Goal: Navigation & Orientation: Find specific page/section

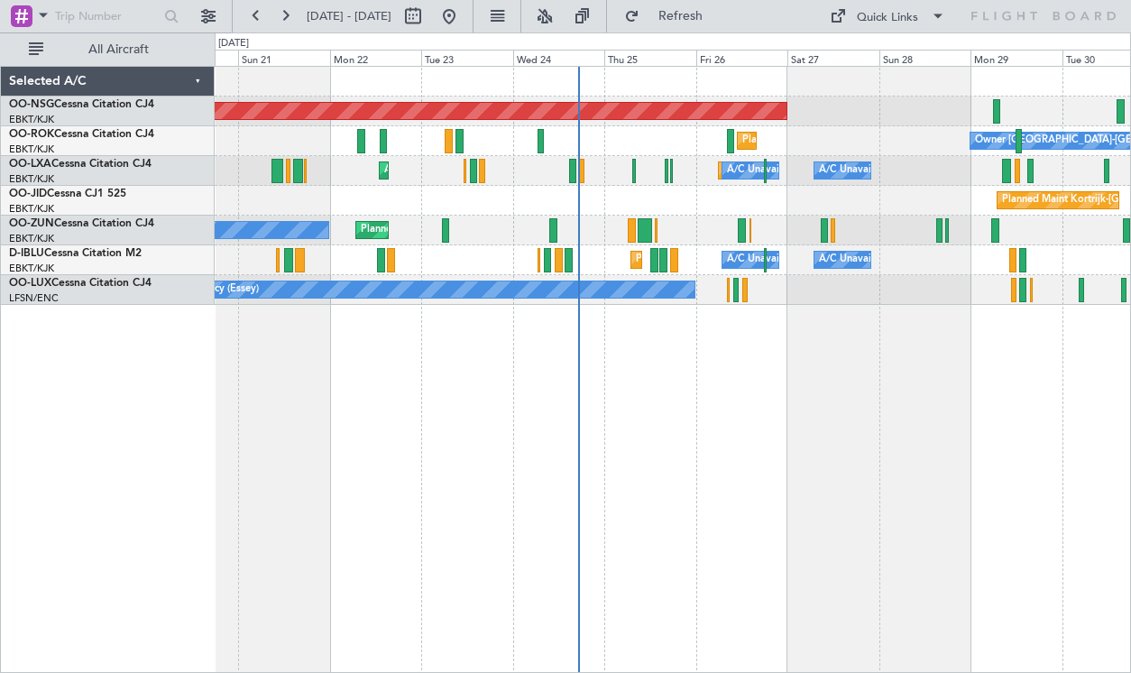
click at [617, 314] on div "Planned Maint [GEOGRAPHIC_DATA] ([GEOGRAPHIC_DATA]) Planned Maint [GEOGRAPHIC_D…" at bounding box center [673, 369] width 916 height 607
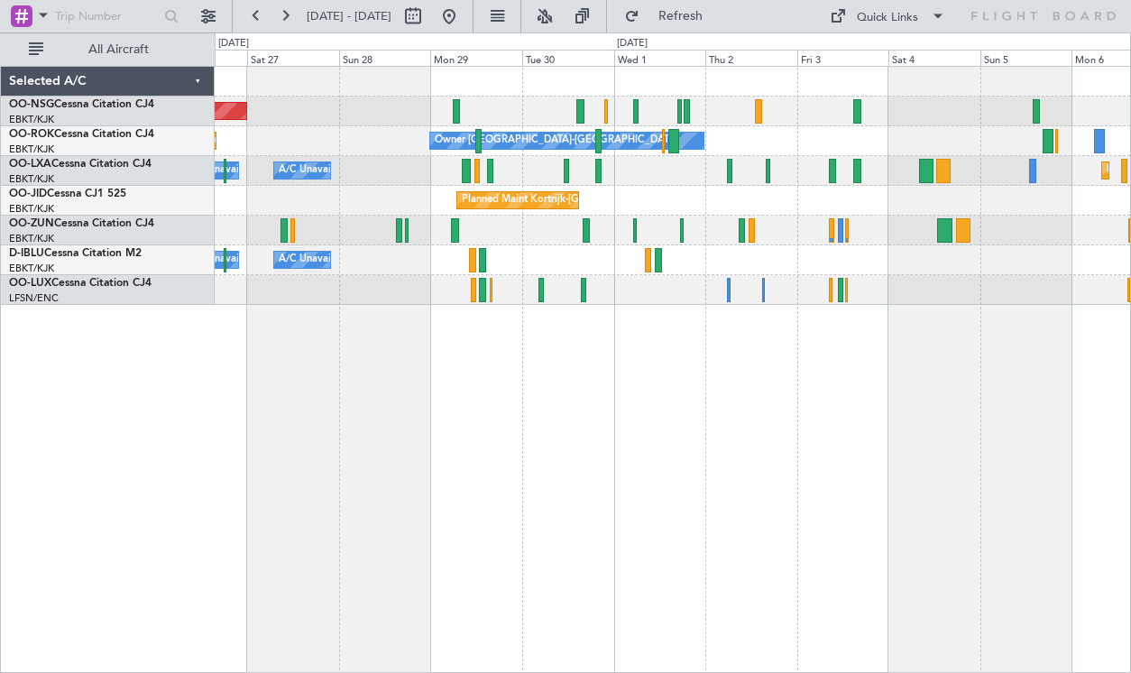
click at [723, 218] on div "Planned Maint [GEOGRAPHIC_DATA] ([GEOGRAPHIC_DATA]) Planned Maint [GEOGRAPHIC_D…" at bounding box center [673, 186] width 916 height 238
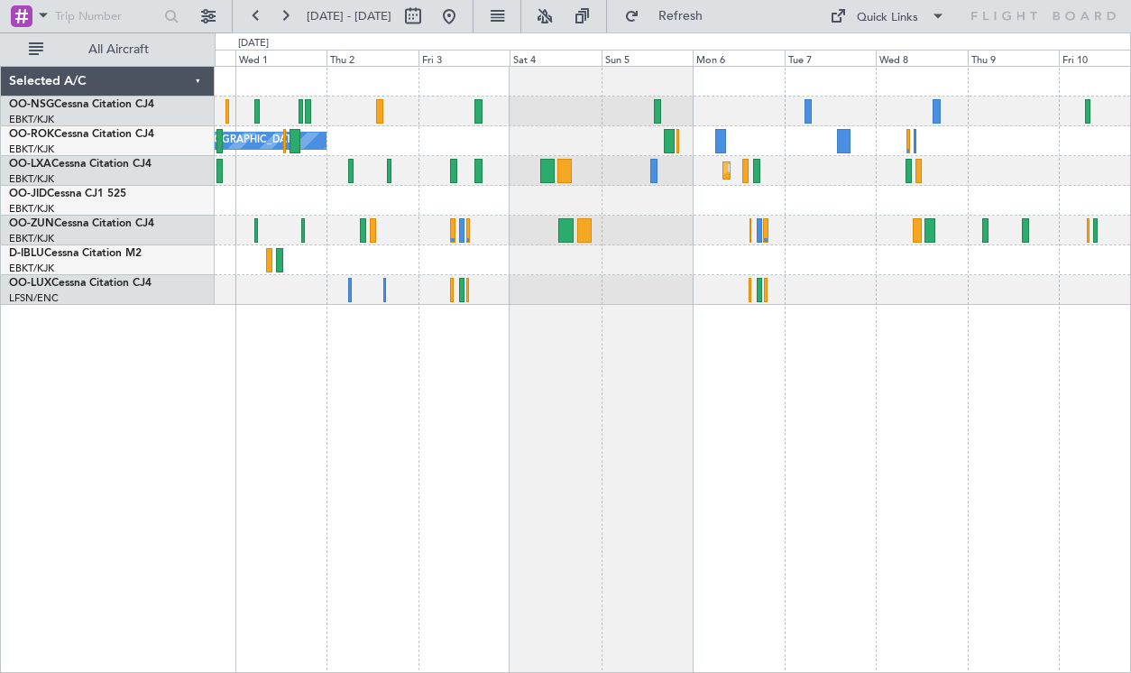
click at [688, 232] on div at bounding box center [673, 231] width 916 height 30
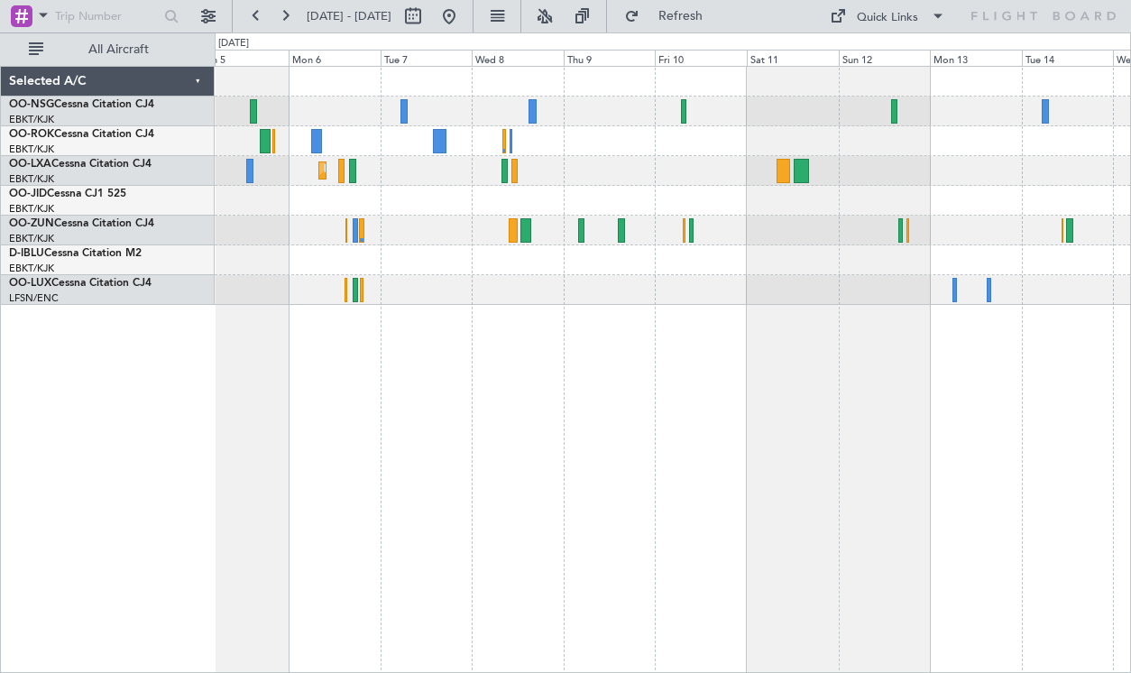
click at [686, 198] on div at bounding box center [673, 201] width 916 height 30
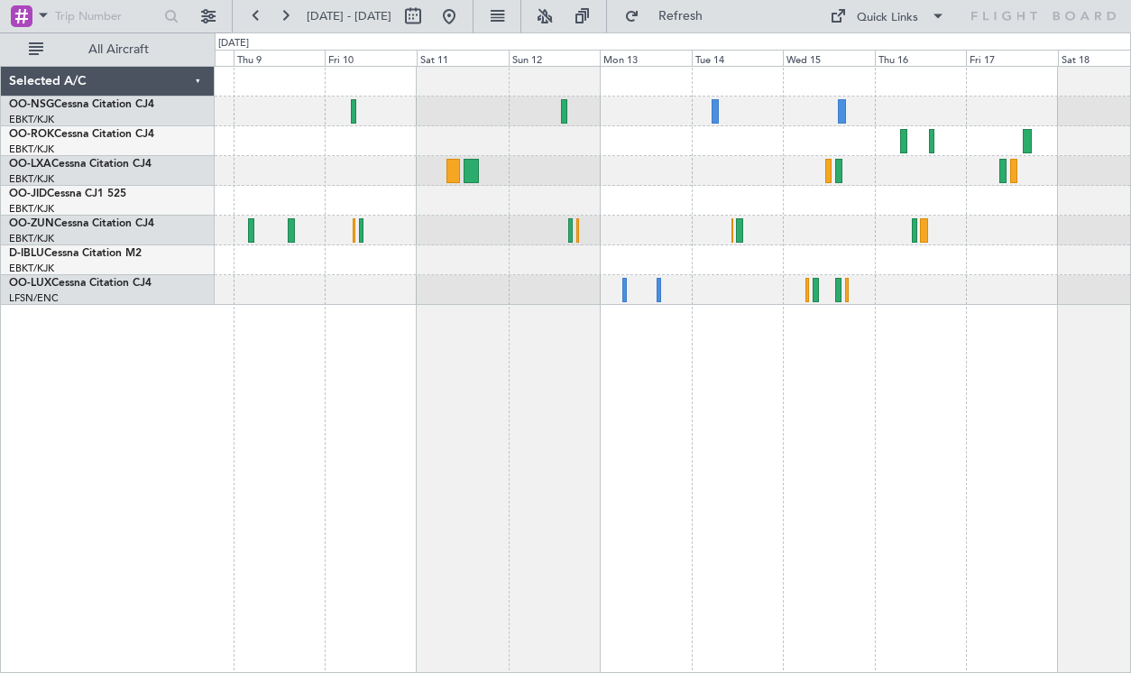
click at [641, 183] on div "Planned Maint Kortrijk-[GEOGRAPHIC_DATA]" at bounding box center [673, 186] width 916 height 238
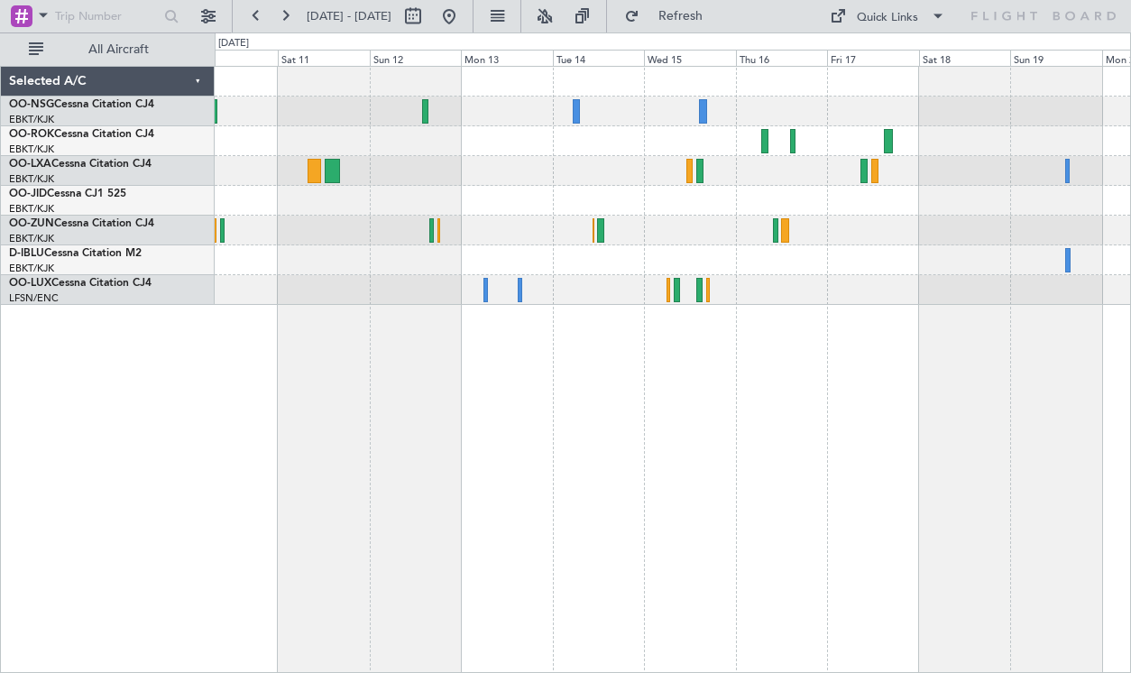
click at [739, 153] on div at bounding box center [673, 141] width 916 height 30
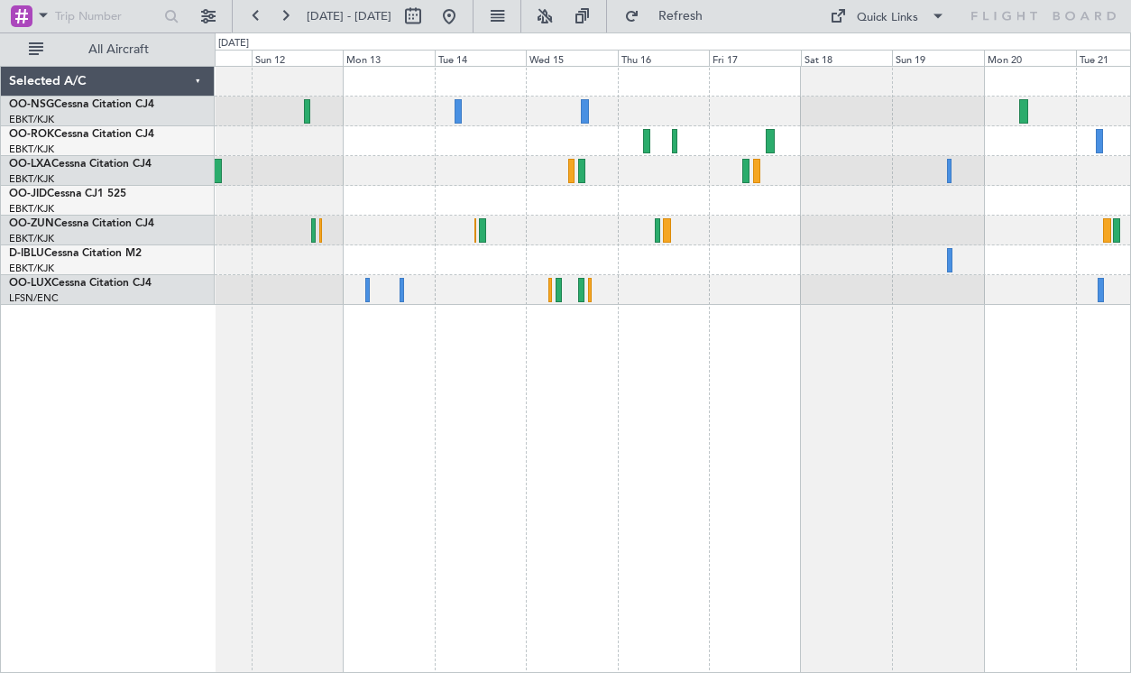
click at [658, 124] on div at bounding box center [673, 112] width 916 height 30
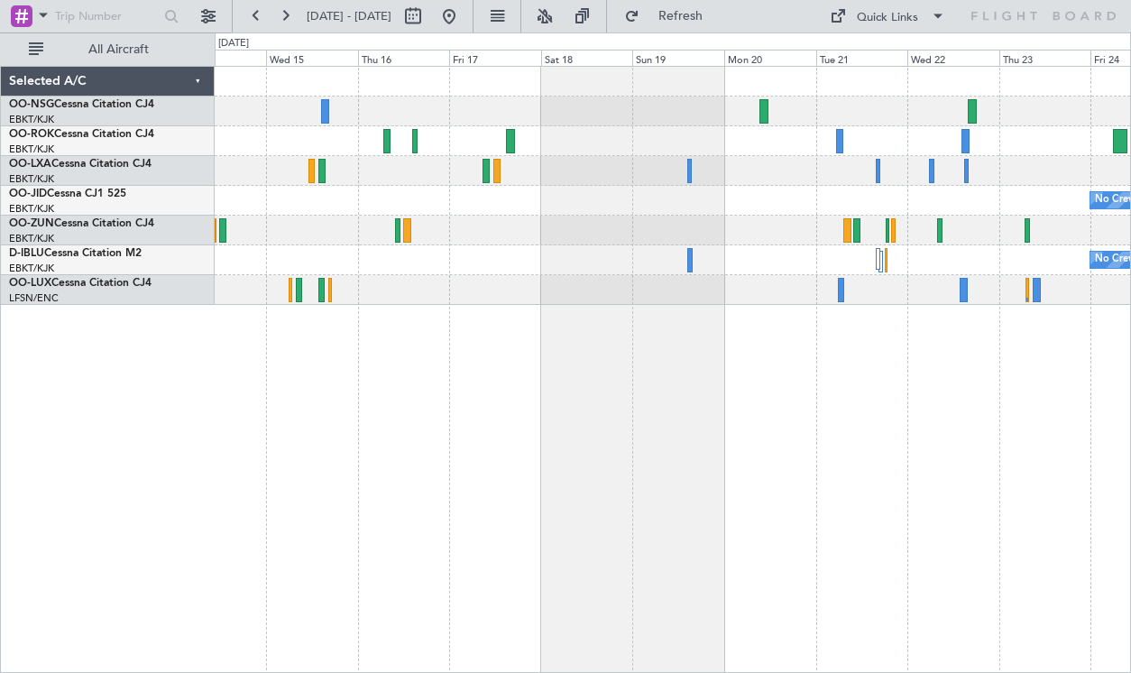
click at [857, 265] on div "No Crew" at bounding box center [673, 260] width 916 height 30
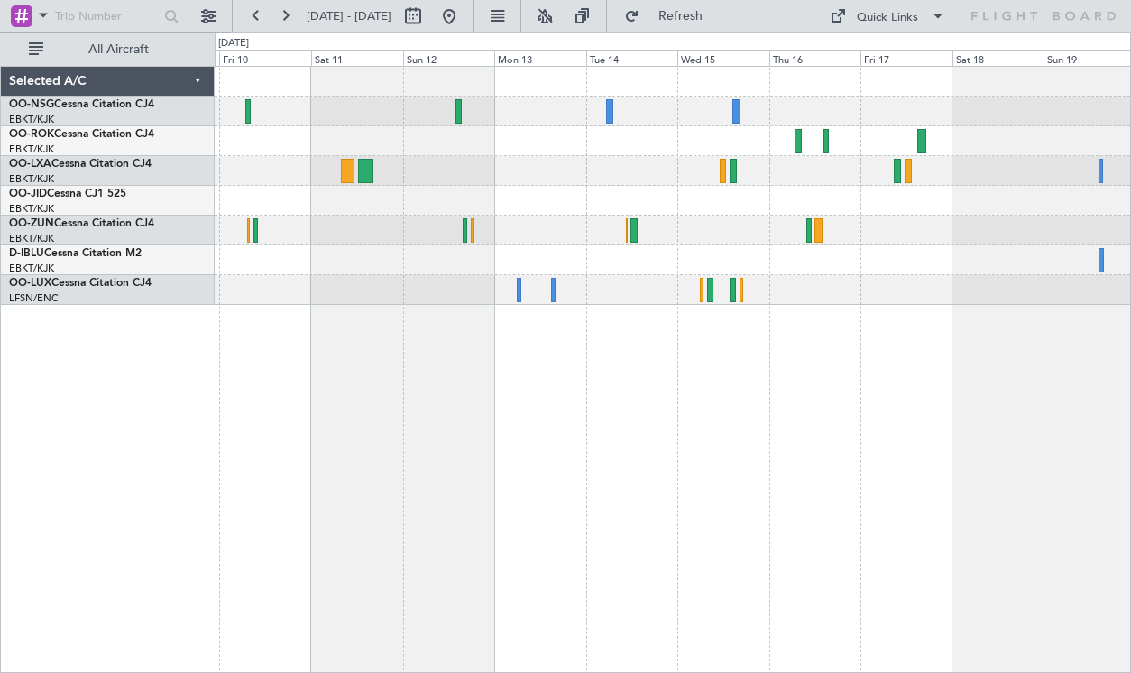
click at [875, 308] on div at bounding box center [673, 369] width 916 height 607
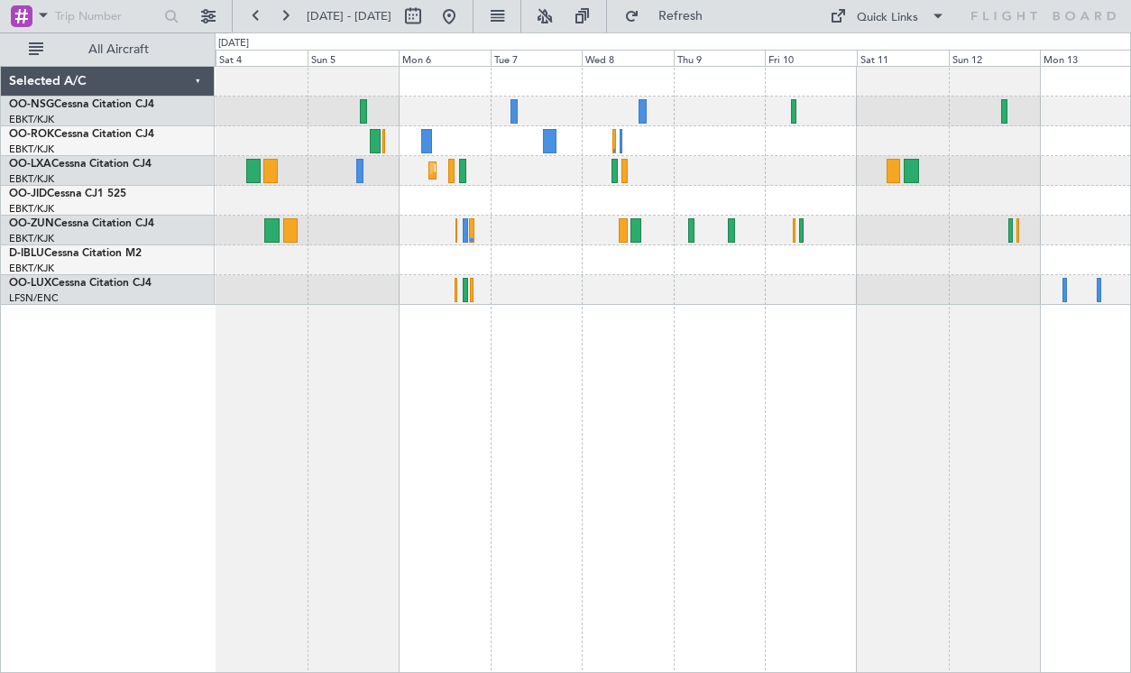
click at [788, 317] on div "Owner [GEOGRAPHIC_DATA]-[GEOGRAPHIC_DATA] Planned Maint [GEOGRAPHIC_DATA]-[GEOG…" at bounding box center [673, 369] width 916 height 607
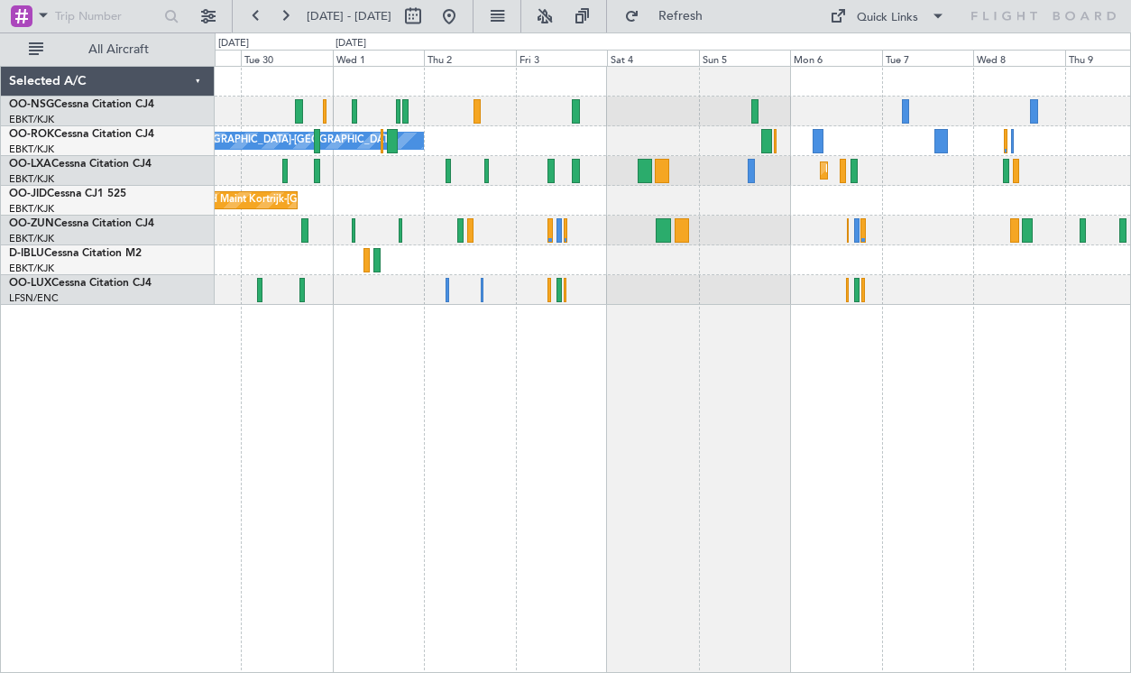
click at [926, 294] on div "Owner [GEOGRAPHIC_DATA]-[GEOGRAPHIC_DATA] Planned Maint [GEOGRAPHIC_DATA]-[GEOG…" at bounding box center [673, 369] width 916 height 607
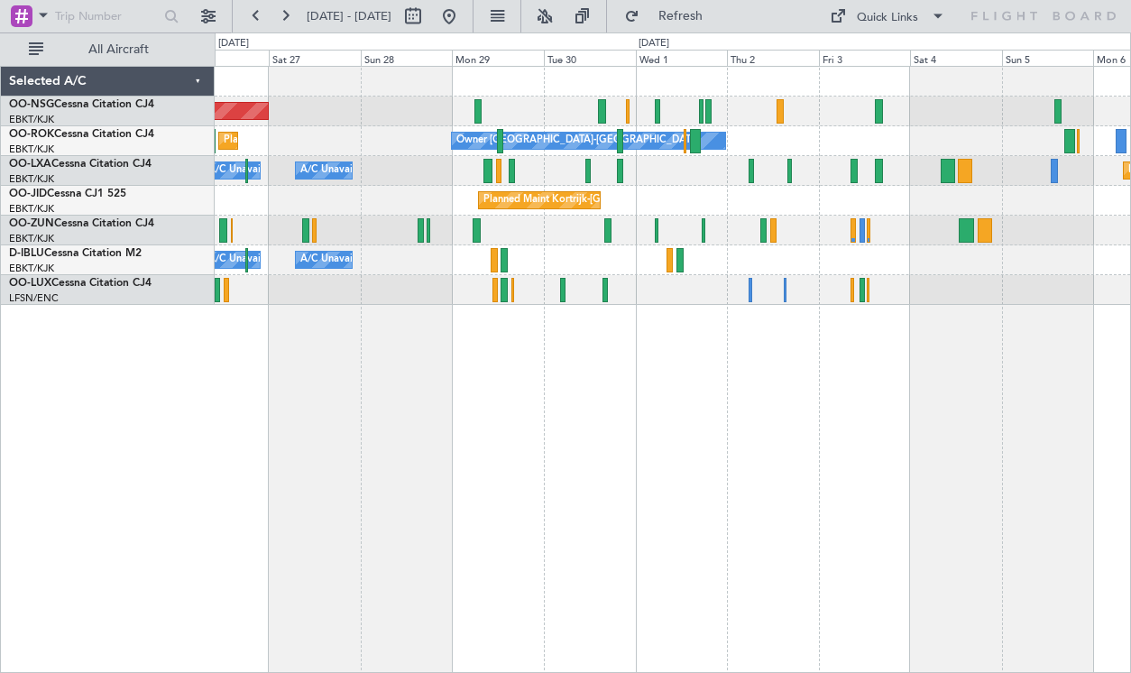
click at [782, 128] on div "Owner [GEOGRAPHIC_DATA]-[GEOGRAPHIC_DATA] Planned Maint [GEOGRAPHIC_DATA]-[GEOG…" at bounding box center [673, 141] width 916 height 30
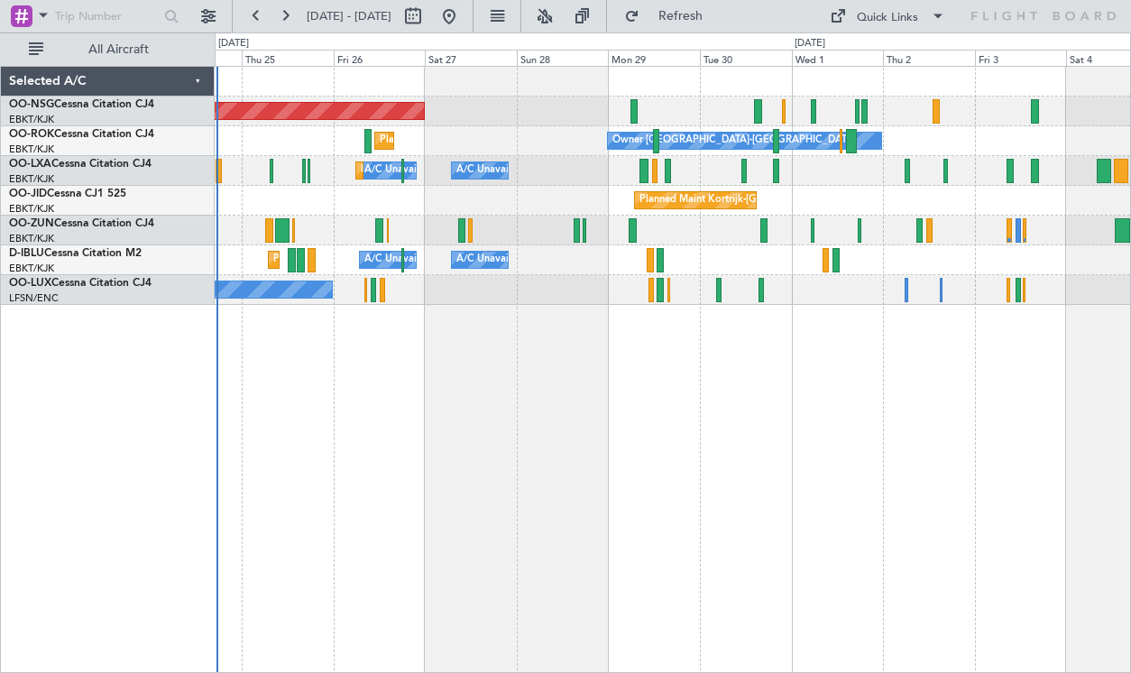
click at [562, 177] on div "Planned Maint [GEOGRAPHIC_DATA] ([GEOGRAPHIC_DATA]) Owner [GEOGRAPHIC_DATA]-[GE…" at bounding box center [673, 186] width 916 height 238
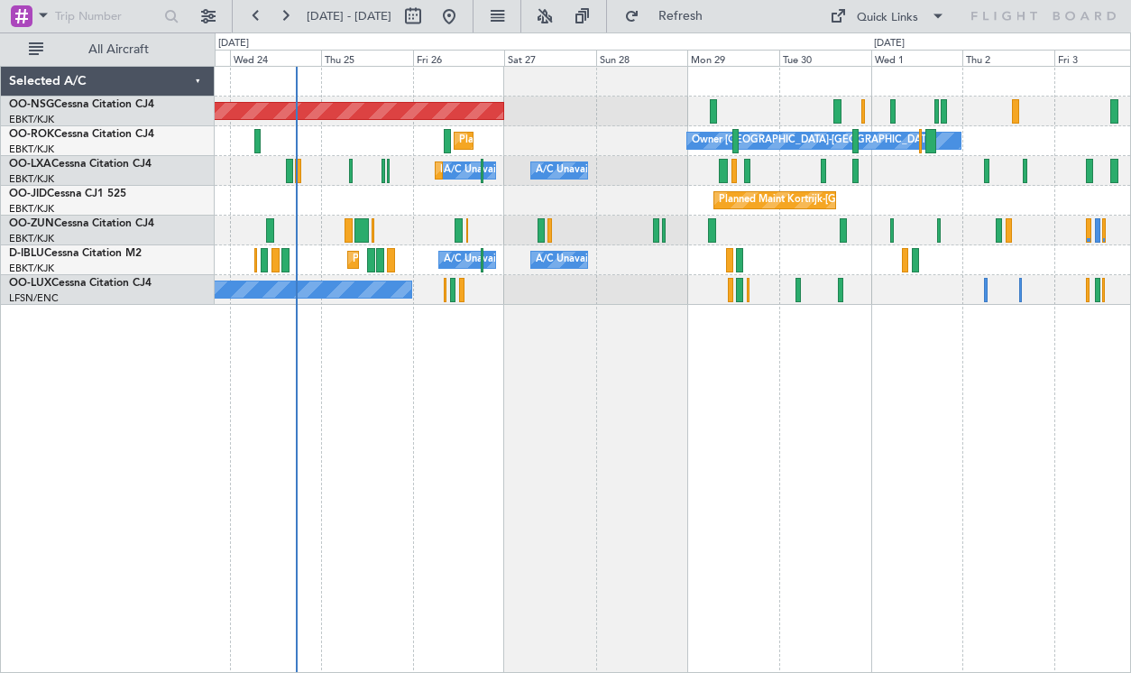
click at [597, 181] on div "Planned Maint [GEOGRAPHIC_DATA] ([GEOGRAPHIC_DATA]) Owner [GEOGRAPHIC_DATA]-[GE…" at bounding box center [673, 186] width 916 height 238
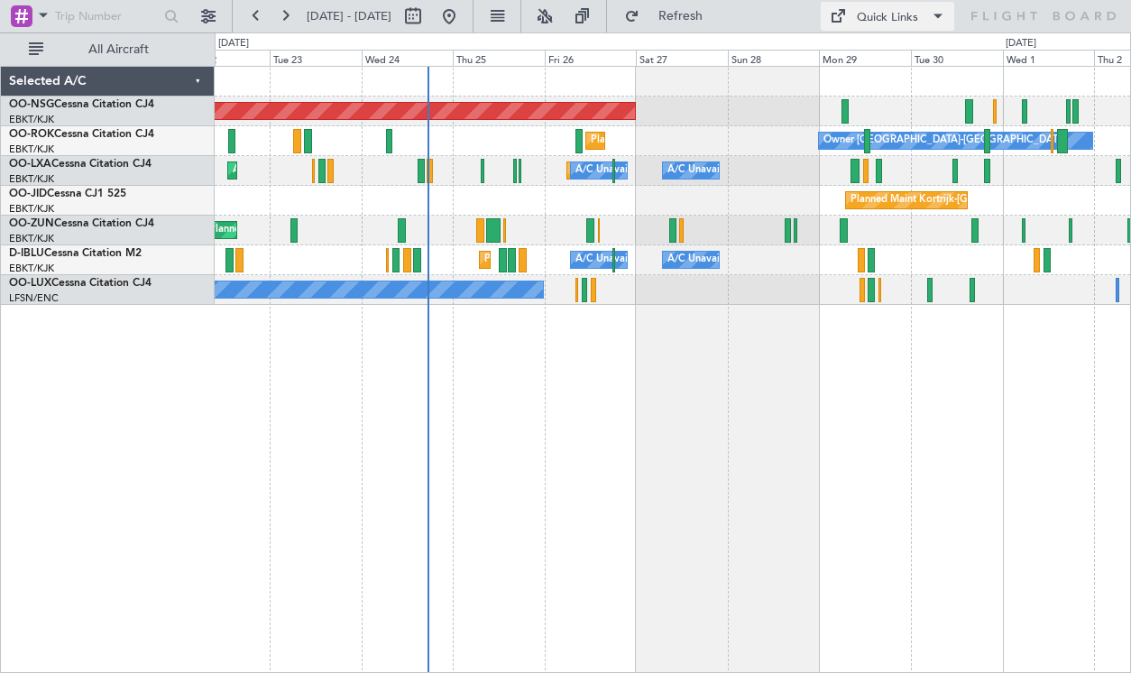
click at [893, 9] on div "Quick Links" at bounding box center [887, 18] width 61 height 18
click at [881, 103] on button "Crew Board" at bounding box center [893, 102] width 135 height 43
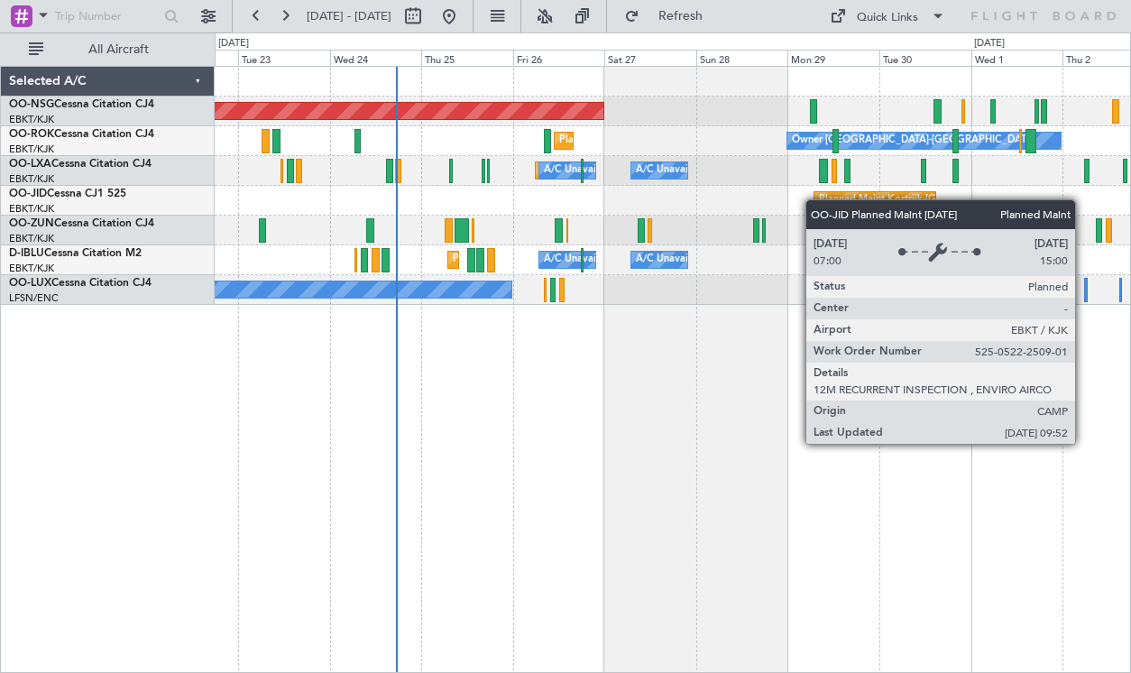
click at [814, 198] on div "Planned Maint Kortrijk-[GEOGRAPHIC_DATA]" at bounding box center [875, 200] width 123 height 18
